Goal: Task Accomplishment & Management: Manage account settings

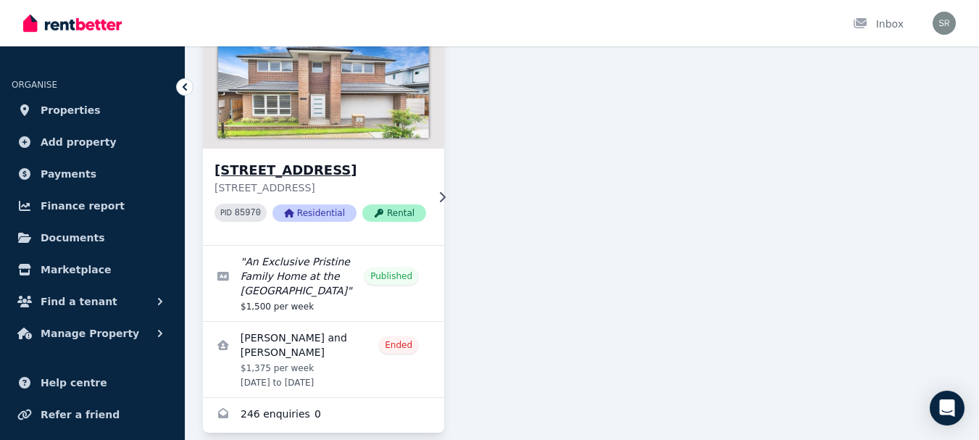
scroll to position [175, 0]
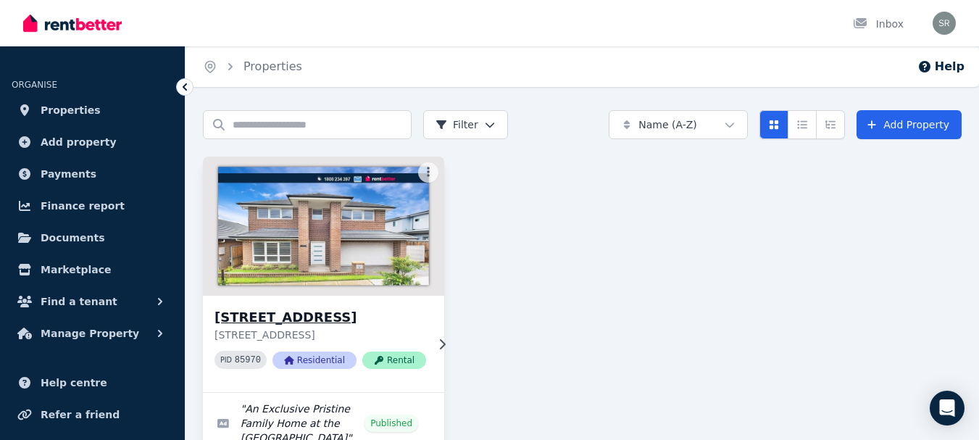
click at [297, 314] on h3 "[STREET_ADDRESS]" at bounding box center [321, 317] width 212 height 20
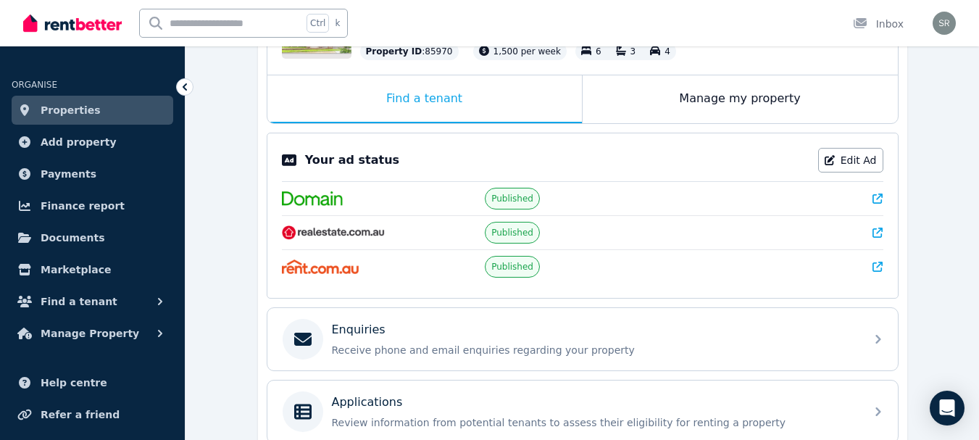
scroll to position [207, 0]
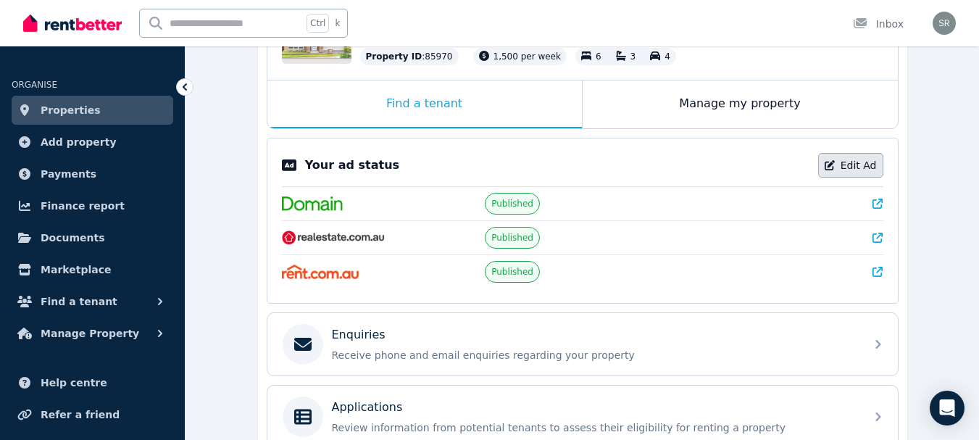
click at [858, 165] on link "Edit Ad" at bounding box center [850, 165] width 65 height 25
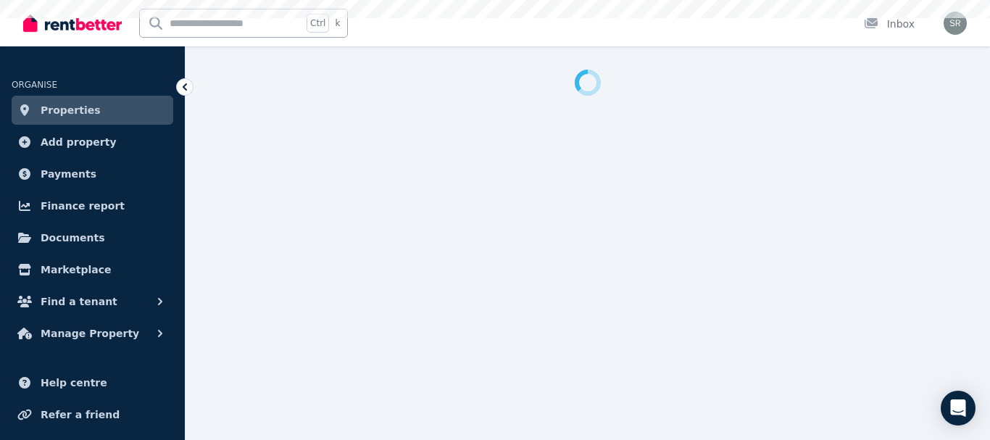
select select "**********"
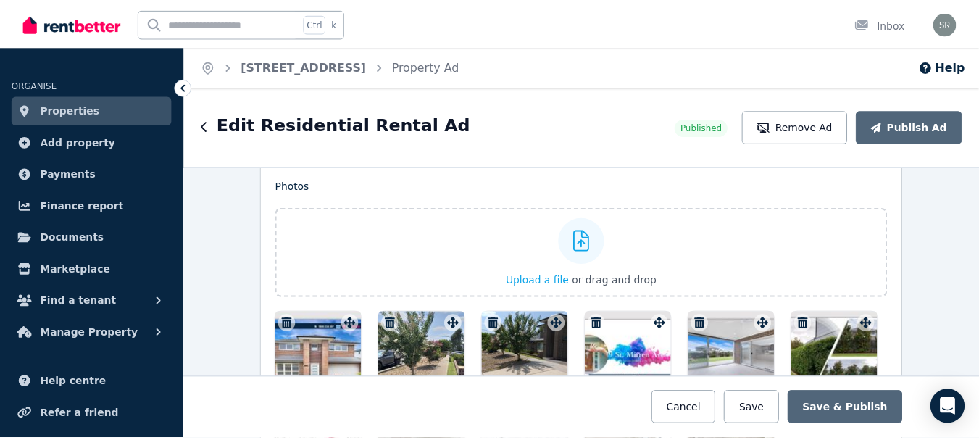
scroll to position [1828, 0]
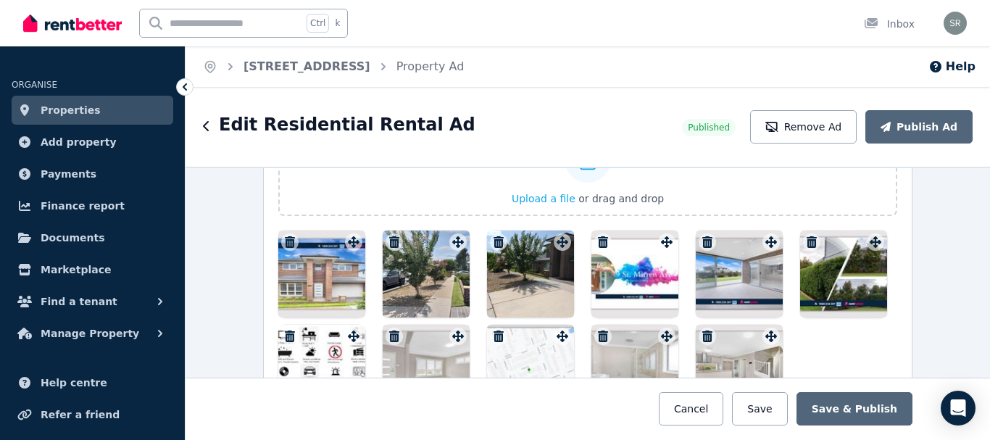
drag, startPoint x: 632, startPoint y: 271, endPoint x: 610, endPoint y: 279, distance: 23.8
click at [610, 279] on div at bounding box center [635, 274] width 87 height 87
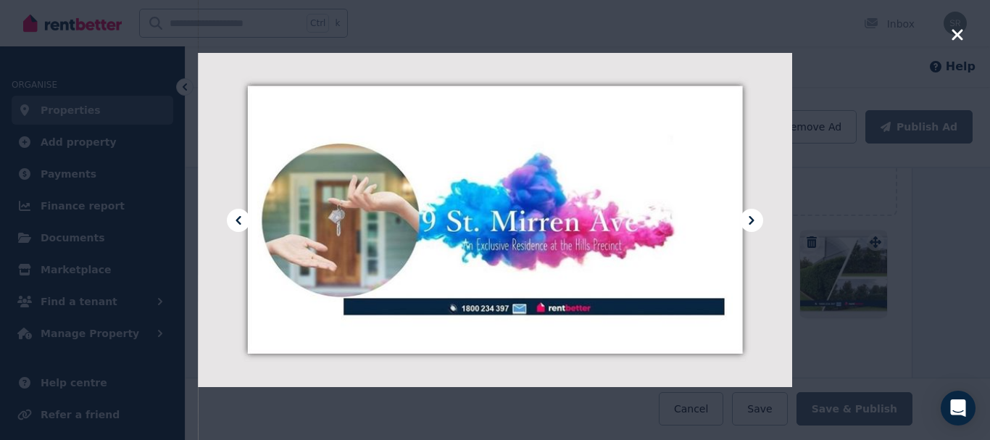
click at [962, 37] on icon "button" at bounding box center [957, 34] width 13 height 17
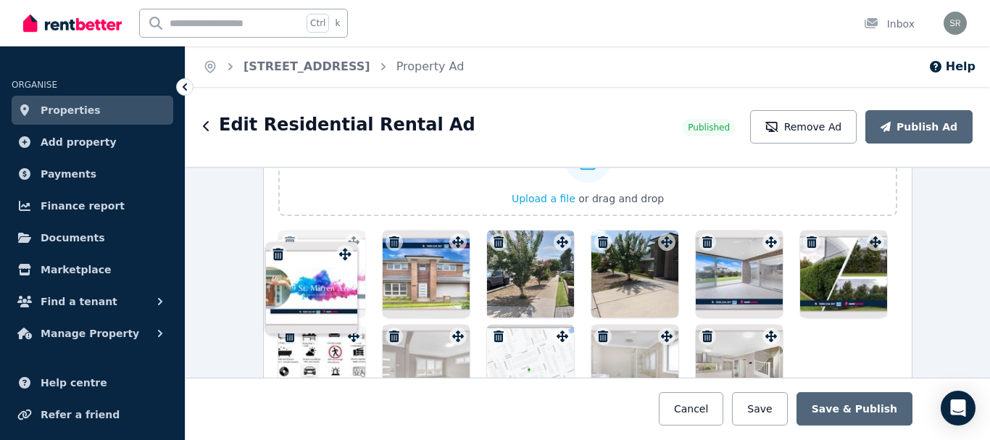
drag, startPoint x: 663, startPoint y: 244, endPoint x: 348, endPoint y: 244, distance: 314.6
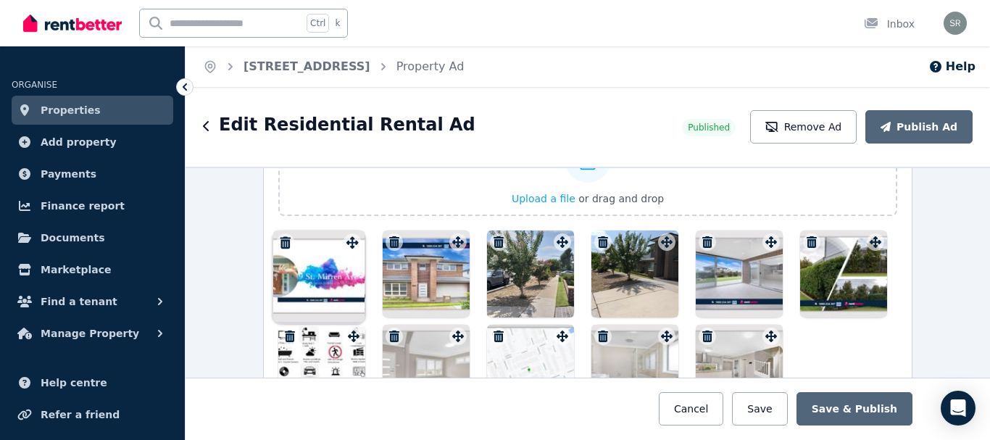
click at [348, 244] on div "Photos Upload a file or drag and drop To pick up a draggable item, press the sp…" at bounding box center [587, 254] width 619 height 315
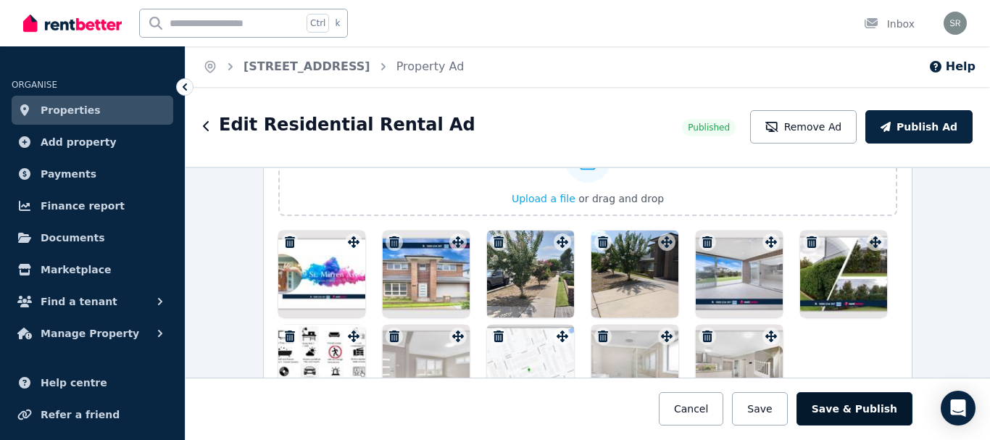
click at [847, 406] on button "Save & Publish" at bounding box center [855, 408] width 116 height 33
